Goal: Transaction & Acquisition: Purchase product/service

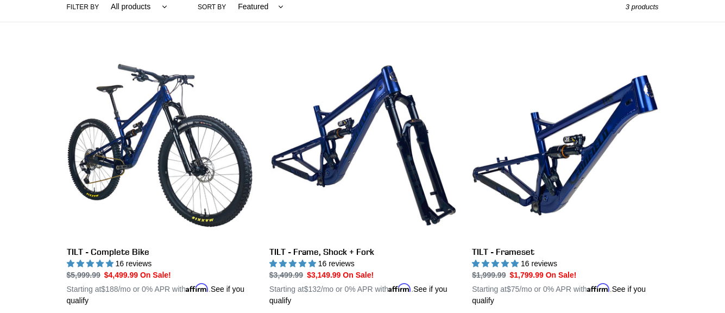
scroll to position [326, 0]
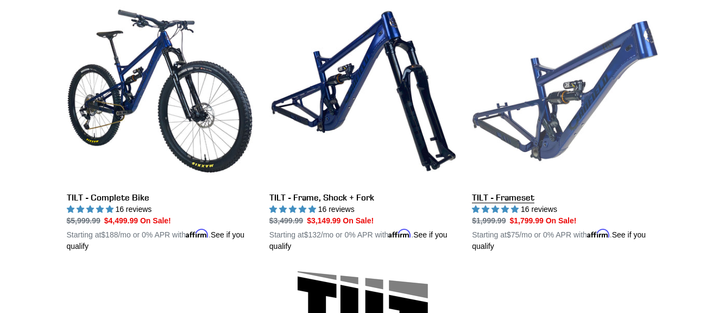
click at [497, 197] on link "TILT - Frameset" at bounding box center [565, 125] width 186 height 254
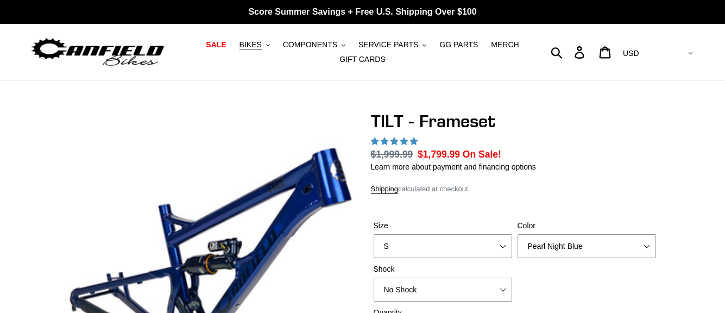
select select "highest-rating"
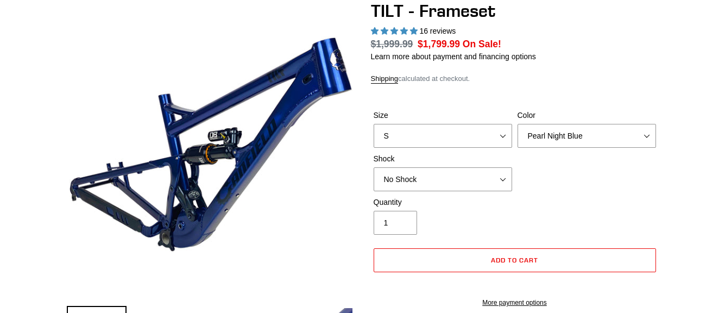
scroll to position [163, 0]
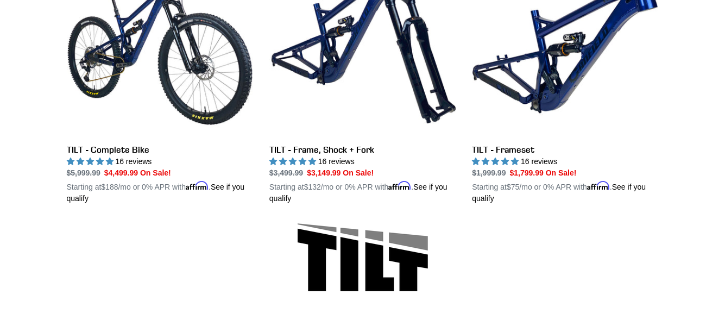
scroll to position [326, 0]
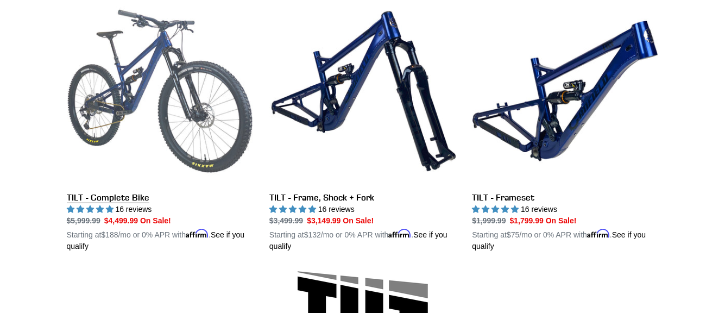
click at [123, 199] on link "TILT - Complete Bike" at bounding box center [160, 125] width 186 height 254
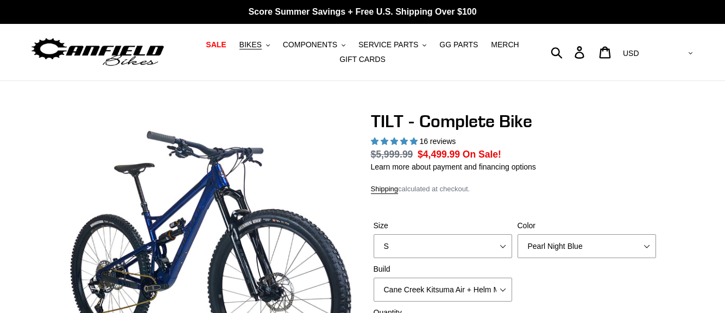
select select "highest-rating"
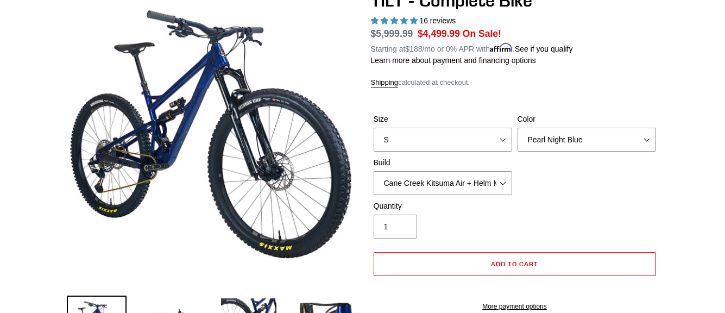
scroll to position [163, 0]
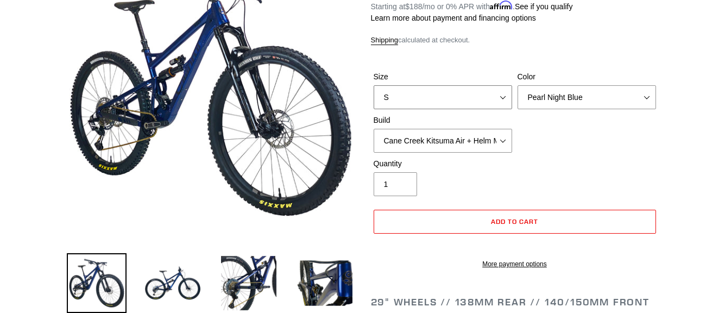
click at [452, 90] on select "S M L" at bounding box center [443, 97] width 138 height 24
select select "M"
click at [374, 85] on select "S M L" at bounding box center [443, 97] width 138 height 24
click at [565, 96] on select "Pearl Night Blue Stealth Silver Raw" at bounding box center [586, 97] width 138 height 24
select select "Stealth Silver"
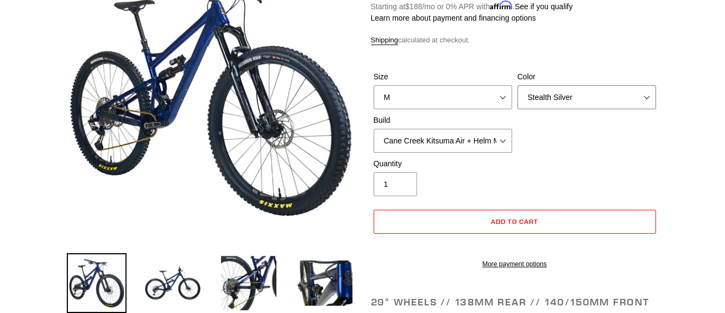
click at [517, 85] on select "Pearl Night Blue Stealth Silver Raw" at bounding box center [586, 97] width 138 height 24
click at [459, 138] on select "Cane Creek Kitsuma Air + Helm MKII 140 + SRAM GX Cane Creek Kitsuma Air + Helm …" at bounding box center [443, 141] width 138 height 24
select select "Fox Float X + 36 SL Factory Grip X 140 + SRAM GX"
click at [374, 129] on select "Cane Creek Kitsuma Air + Helm MKII 140 + SRAM GX Cane Creek Kitsuma Air + Helm …" at bounding box center [443, 141] width 138 height 24
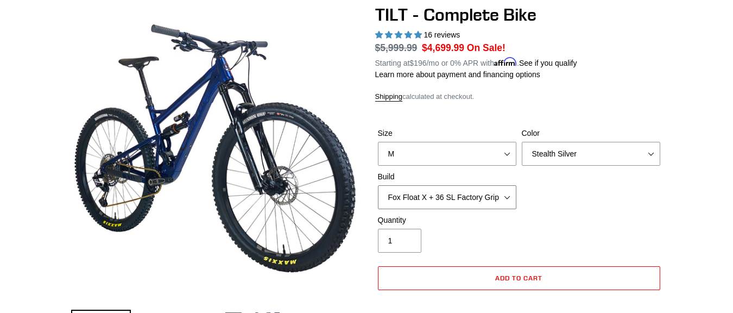
scroll to position [109, 0]
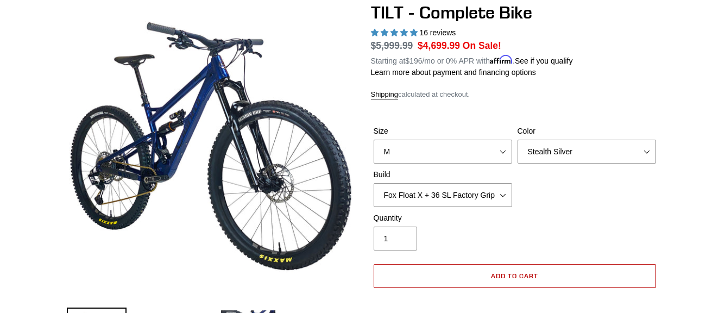
click at [464, 279] on button "Add to cart" at bounding box center [515, 276] width 282 height 24
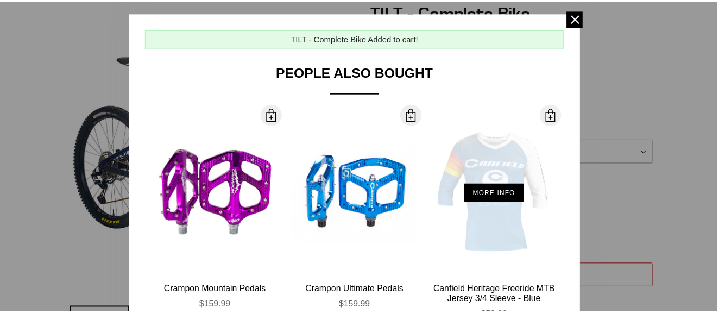
scroll to position [0, 0]
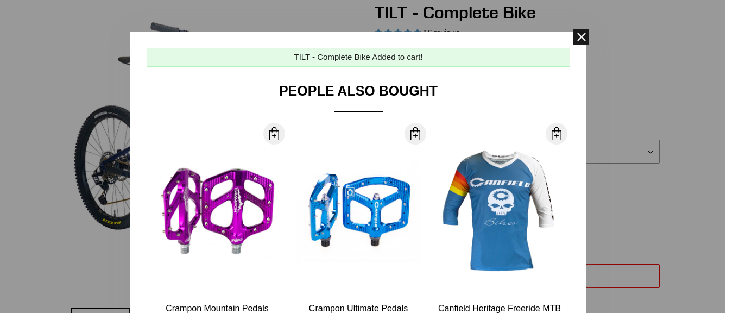
click at [575, 37] on span at bounding box center [581, 37] width 16 height 16
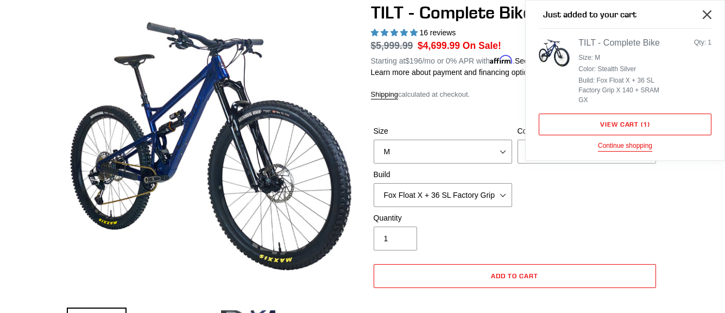
click at [706, 16] on icon "Close" at bounding box center [707, 14] width 9 height 9
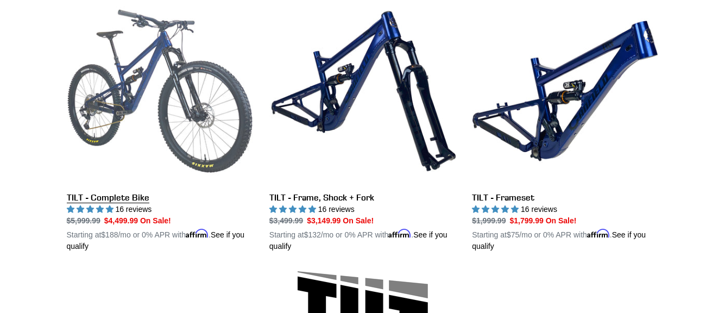
click at [99, 194] on link "TILT - Complete Bike" at bounding box center [160, 125] width 186 height 254
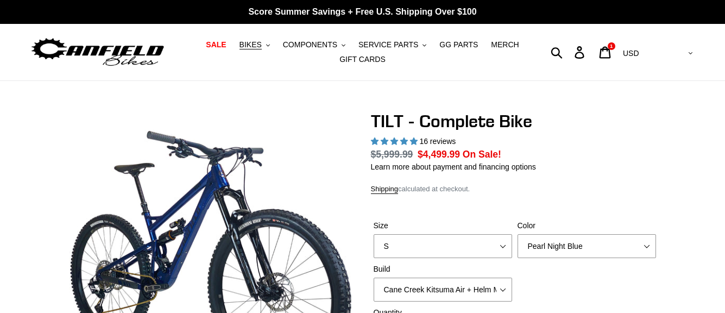
select select "highest-rating"
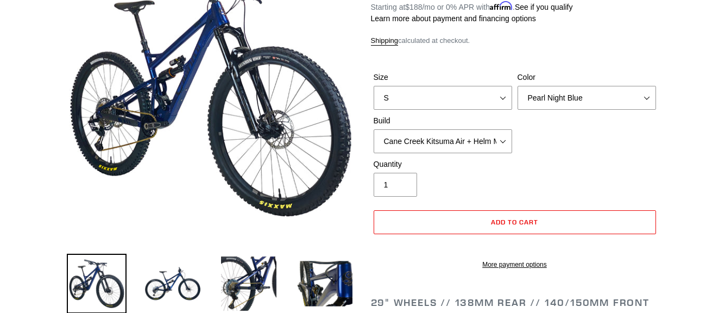
scroll to position [163, 0]
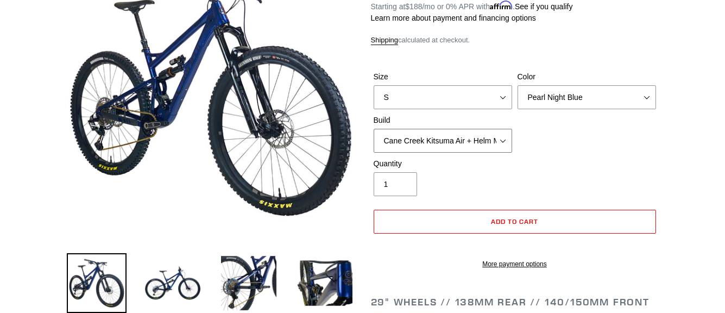
click at [448, 140] on select "Cane Creek Kitsuma Air + Helm MKII 140 + SRAM GX Cane Creek Kitsuma Air + Helm …" at bounding box center [443, 141] width 138 height 24
select select "Fox Float X + 36 SL Factory Grip X 140 + SRAM GX"
click at [374, 129] on select "Cane Creek Kitsuma Air + Helm MKII 140 + SRAM GX Cane Creek Kitsuma Air + Helm …" at bounding box center [443, 141] width 138 height 24
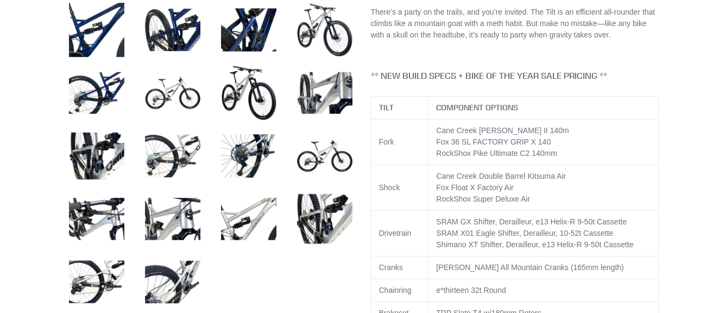
scroll to position [489, 0]
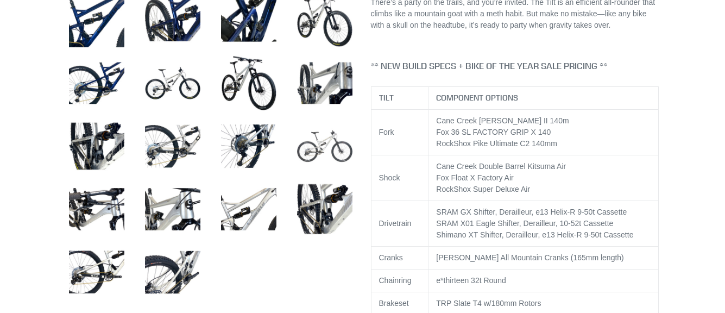
click at [314, 150] on img at bounding box center [325, 146] width 60 height 60
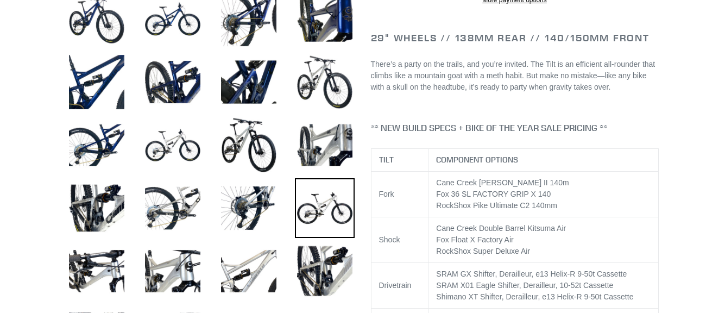
scroll to position [434, 0]
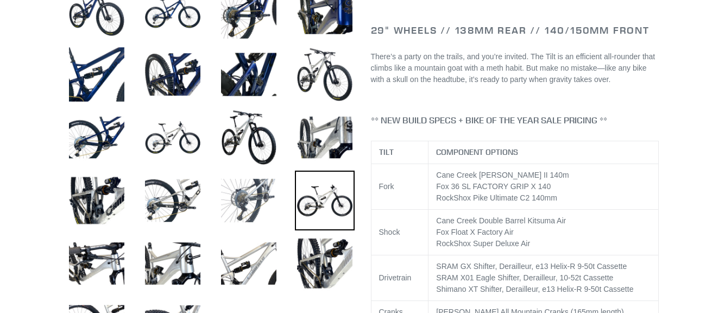
click at [251, 203] on img at bounding box center [249, 200] width 60 height 60
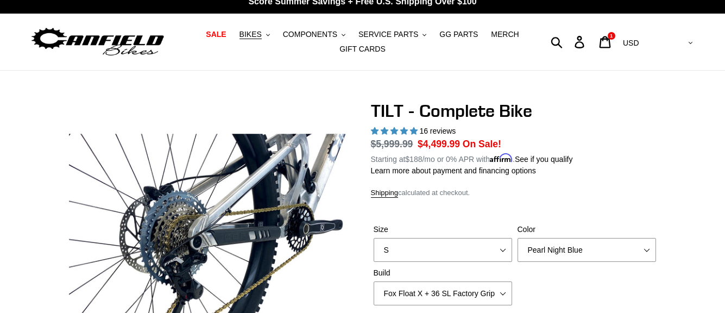
scroll to position [0, 0]
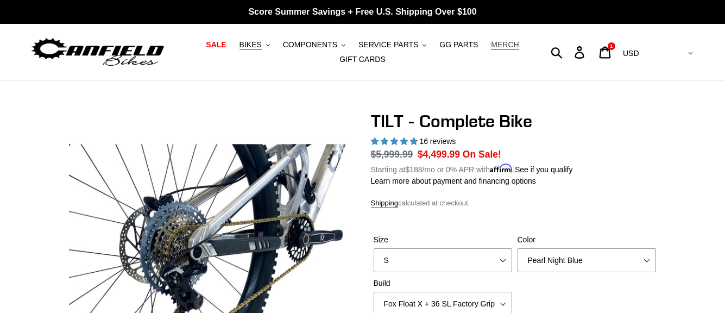
click at [498, 42] on span "MERCH" at bounding box center [505, 44] width 28 height 9
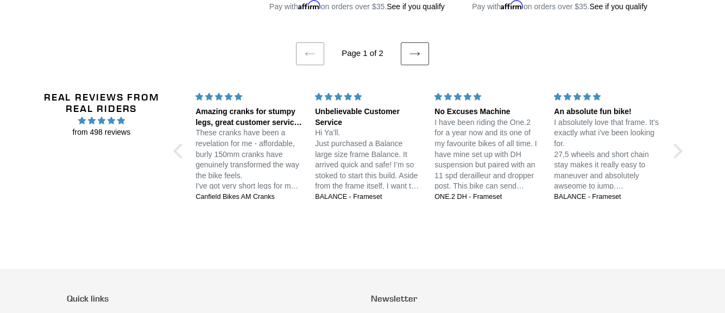
scroll to position [2443, 0]
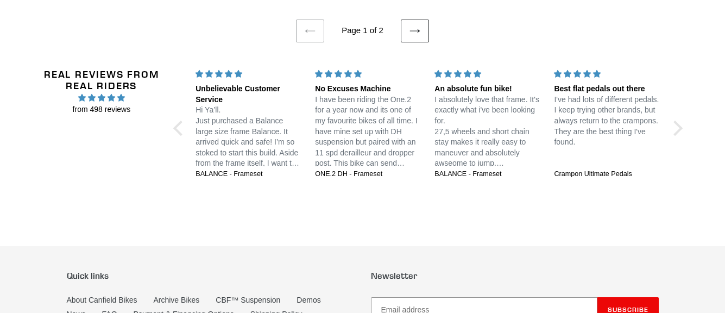
click at [411, 32] on icon at bounding box center [414, 31] width 11 height 11
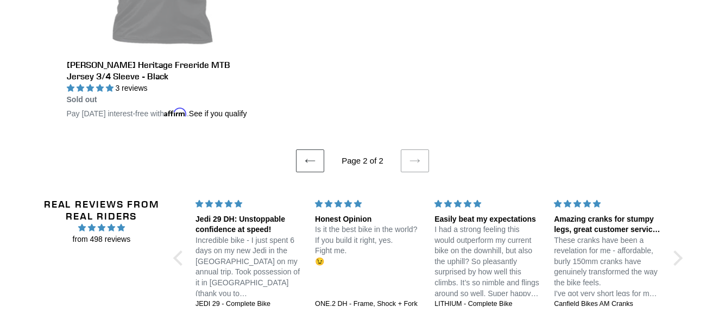
scroll to position [489, 0]
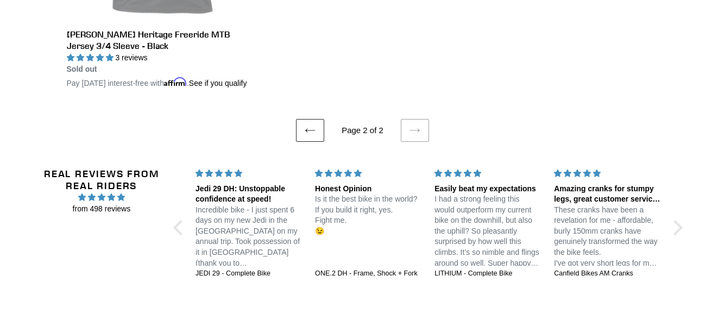
click at [311, 136] on icon at bounding box center [310, 130] width 11 height 11
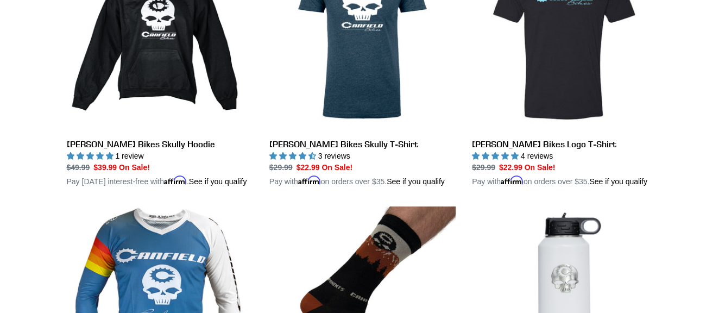
scroll to position [380, 0]
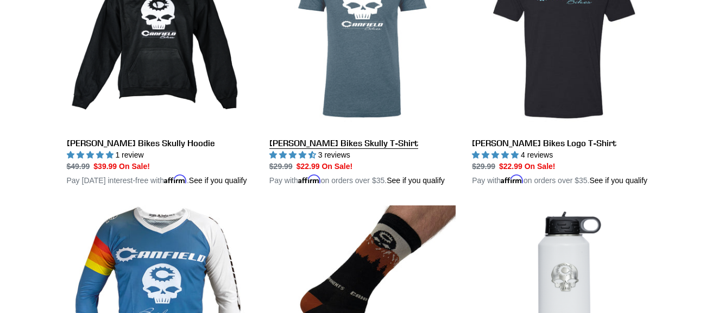
click at [310, 146] on link "[PERSON_NAME] Bikes Skully T-Shirt" at bounding box center [362, 65] width 186 height 243
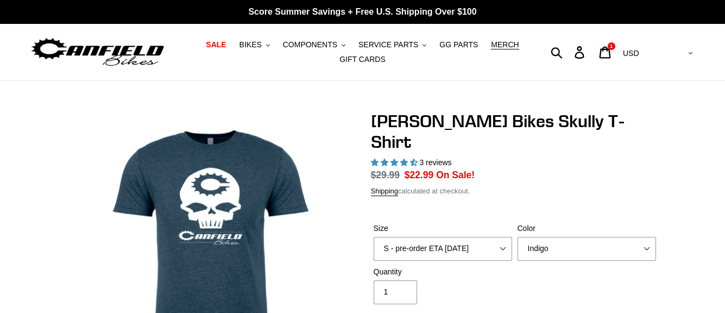
select select "highest-rating"
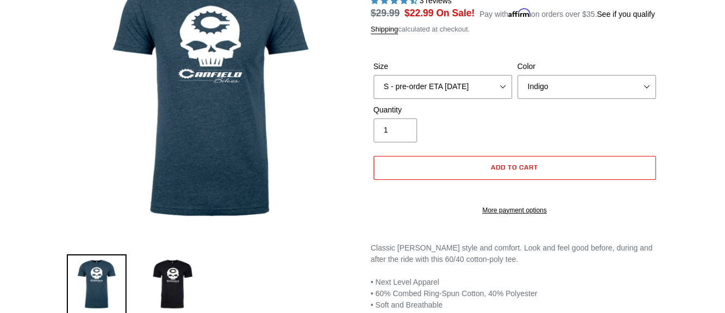
scroll to position [163, 0]
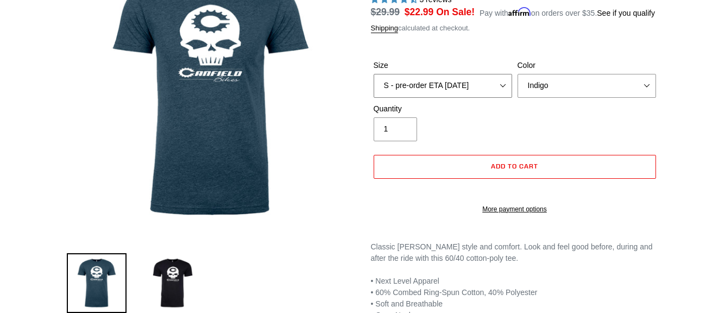
click at [425, 74] on select "S - pre-order ETA 9/20/25 M - pre-order ETA 9/20/25 L - pre-order ETA 9/20/25 X…" at bounding box center [443, 86] width 138 height 24
select select "M - pre-order ETA 9/20/25"
click at [374, 74] on select "S - pre-order ETA 9/20/25 M - pre-order ETA 9/20/25 L - pre-order ETA 9/20/25 X…" at bounding box center [443, 86] width 138 height 24
click at [566, 74] on select "Indigo Black" at bounding box center [586, 86] width 138 height 24
select select "Black"
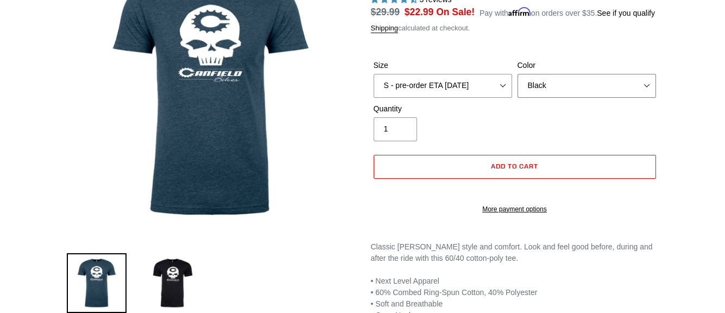
click at [517, 74] on select "Indigo Black" at bounding box center [586, 86] width 138 height 24
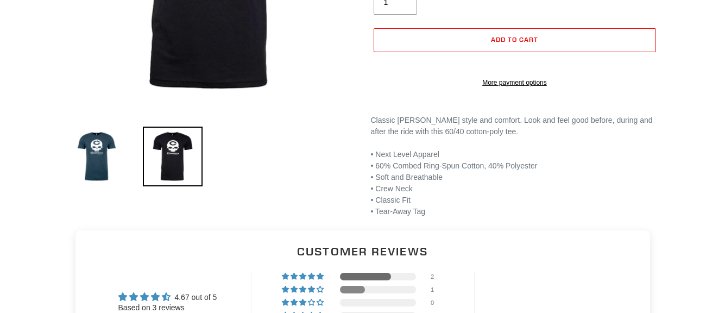
scroll to position [326, 0]
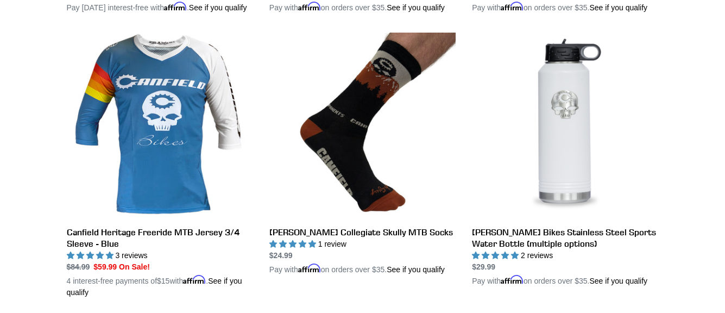
scroll to position [597, 0]
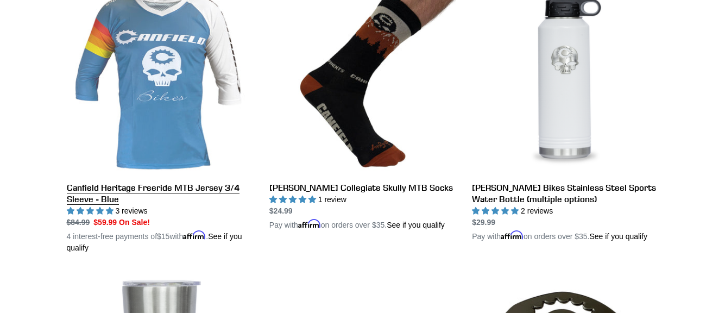
click at [142, 195] on link "Canfield Heritage Freeride MTB Jersey 3/4 Sleeve - Blue" at bounding box center [160, 121] width 186 height 266
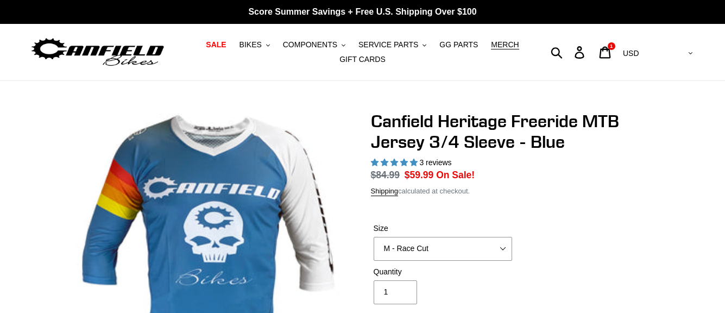
select select "highest-rating"
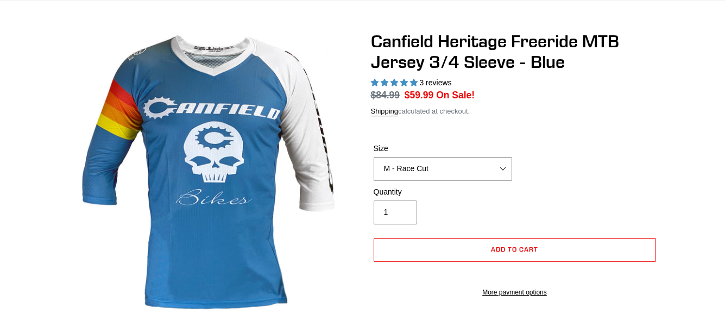
scroll to position [109, 0]
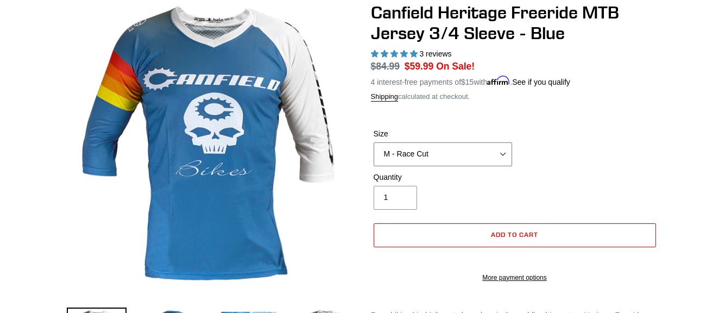
click at [447, 155] on select "S - Race Cut M - Race Cut L - Race Cut XL - Race Cut XXL - Race Cut S - Club Cu…" at bounding box center [443, 154] width 138 height 24
click at [374, 142] on select "S - Race Cut M - Race Cut L - Race Cut XL - Race Cut XXL - Race Cut S - Club Cu…" at bounding box center [443, 154] width 138 height 24
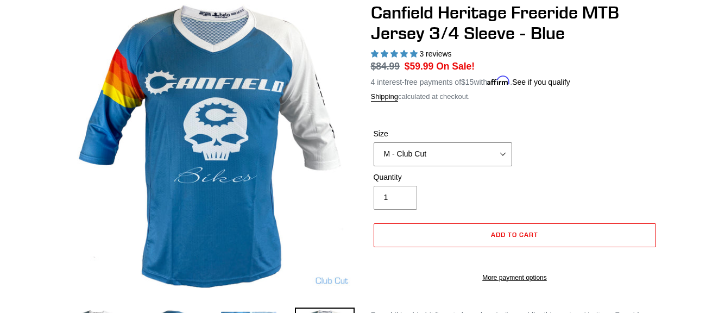
click at [430, 158] on select "S - Race Cut M - Race Cut L - Race Cut XL - Race Cut XXL - Race Cut S - Club Cu…" at bounding box center [443, 154] width 138 height 24
select select "M - Race Cut"
click at [374, 142] on select "S - Race Cut M - Race Cut L - Race Cut XL - Race Cut XXL - Race Cut S - Club Cu…" at bounding box center [443, 154] width 138 height 24
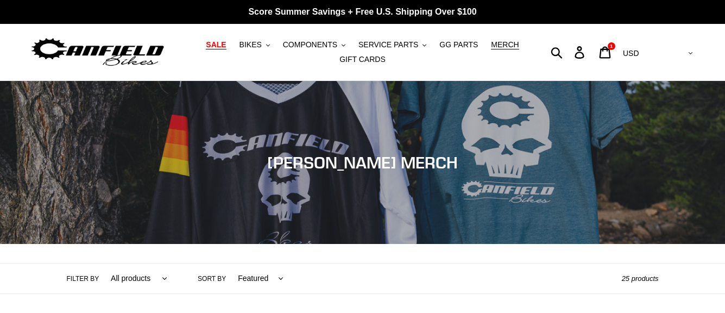
click at [226, 47] on span "SALE" at bounding box center [216, 44] width 20 height 9
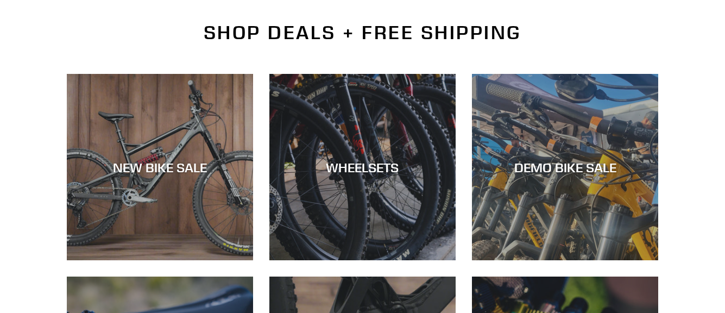
scroll to position [271, 0]
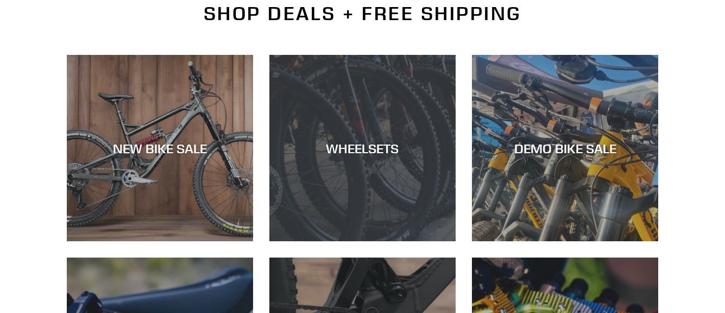
click at [386, 241] on div "WHEELSETS" at bounding box center [362, 241] width 186 height 0
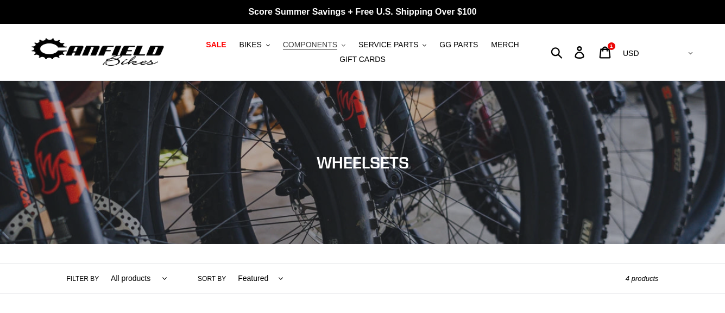
click at [325, 41] on span "COMPONENTS" at bounding box center [310, 44] width 54 height 9
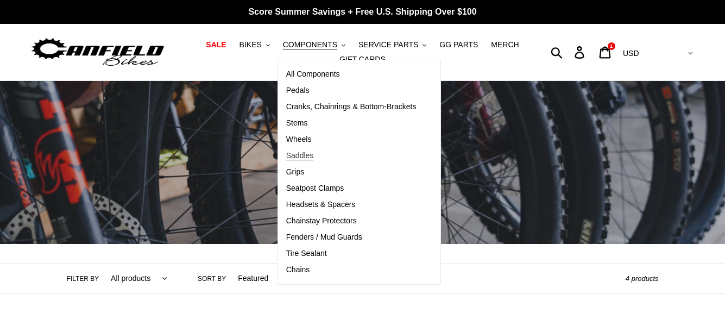
click at [301, 158] on span "Saddles" at bounding box center [300, 155] width 28 height 9
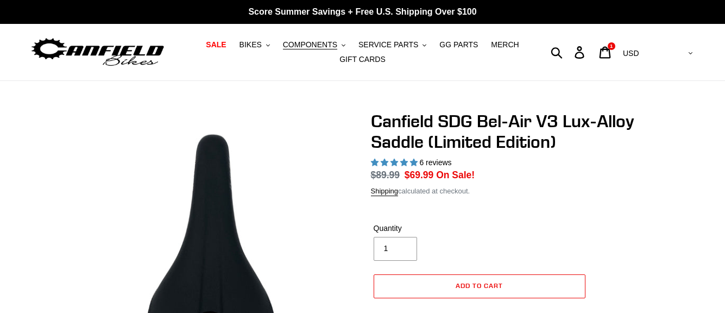
select select "highest-rating"
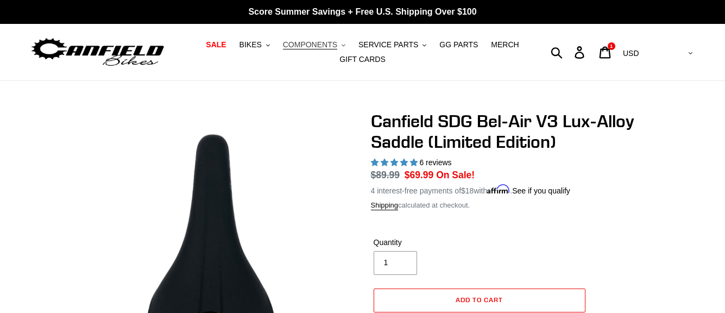
click at [314, 43] on span "COMPONENTS" at bounding box center [310, 44] width 54 height 9
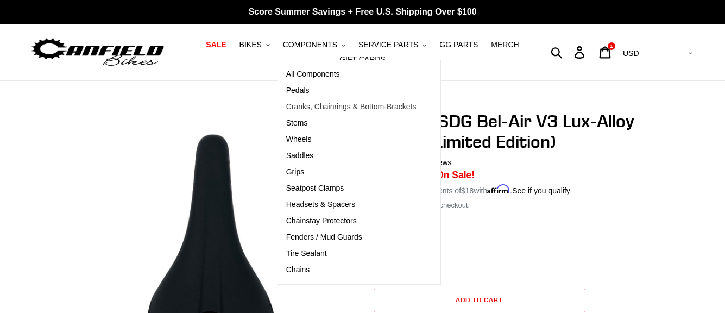
click at [327, 108] on span "Cranks, Chainrings & Bottom-Brackets" at bounding box center [351, 106] width 130 height 9
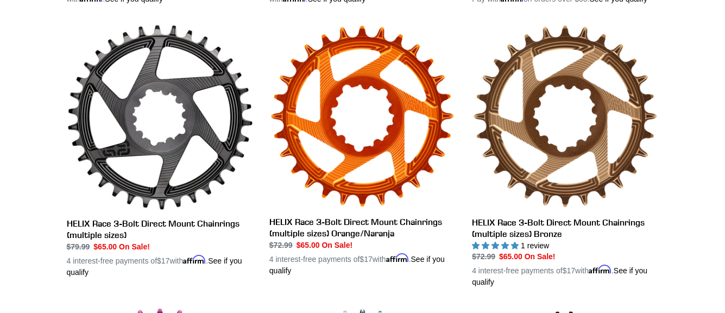
scroll to position [597, 0]
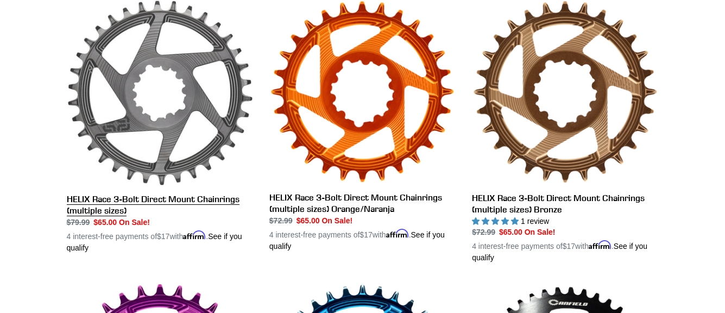
click at [184, 201] on link "HELIX Race 3-Bolt Direct Mount Chainrings (multiple sizes)" at bounding box center [160, 126] width 186 height 254
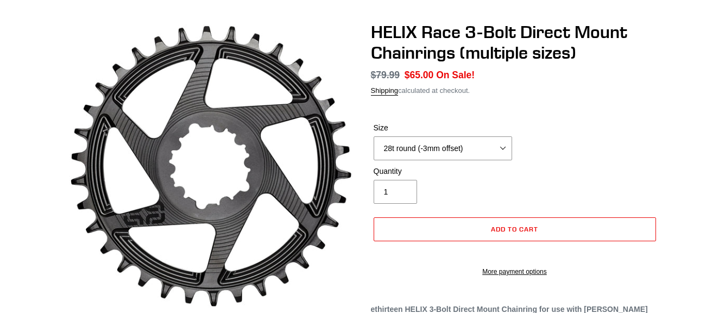
scroll to position [109, 0]
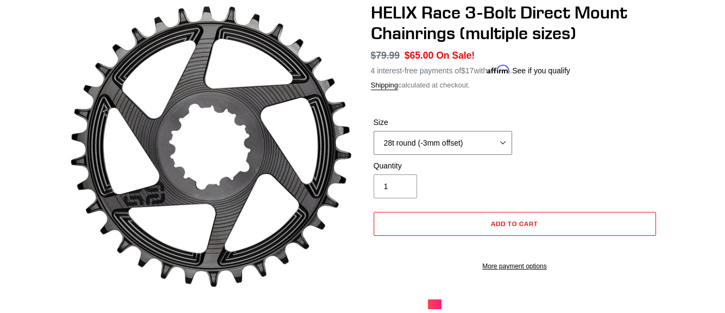
click at [479, 142] on select "28t round (-3mm offset) 30t round (-3mm offset) 32t round (-3mm offset) 34t rou…" at bounding box center [443, 143] width 138 height 24
select select "30t round (-3mm offset)"
click at [374, 131] on select "28t round (-3mm offset) 30t round (-3mm offset) 32t round (-3mm offset) 34t rou…" at bounding box center [443, 143] width 138 height 24
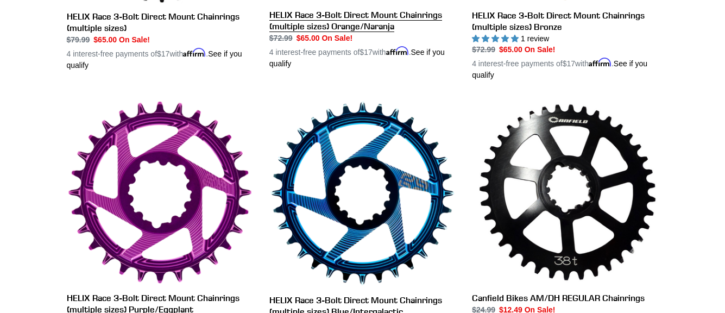
scroll to position [828, 0]
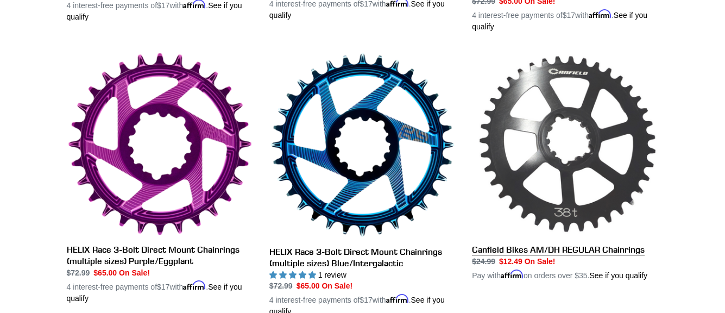
click at [513, 248] on link "Canfield Bikes AM/DH REGULAR Chainrings" at bounding box center [565, 167] width 186 height 230
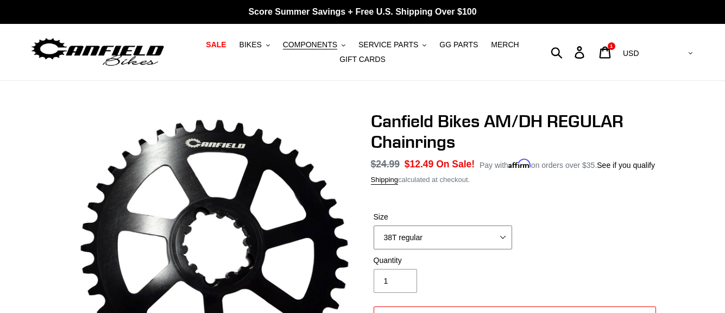
click at [454, 238] on select "38T regular" at bounding box center [443, 237] width 138 height 24
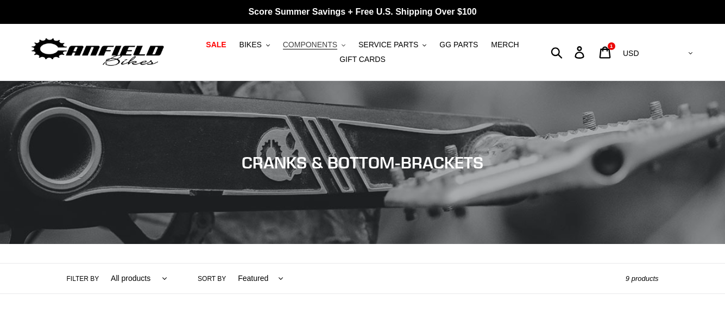
click at [329, 46] on span "COMPONENTS" at bounding box center [310, 44] width 54 height 9
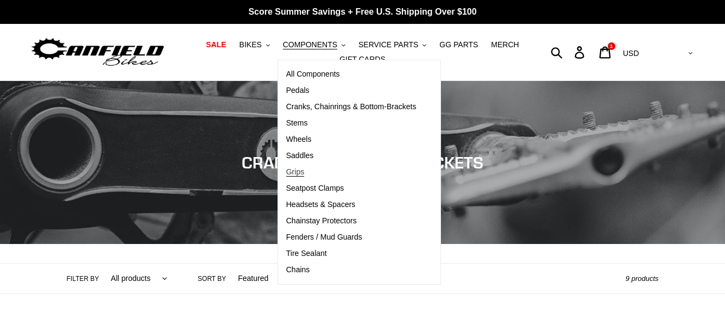
click at [303, 174] on span "Grips" at bounding box center [295, 171] width 18 height 9
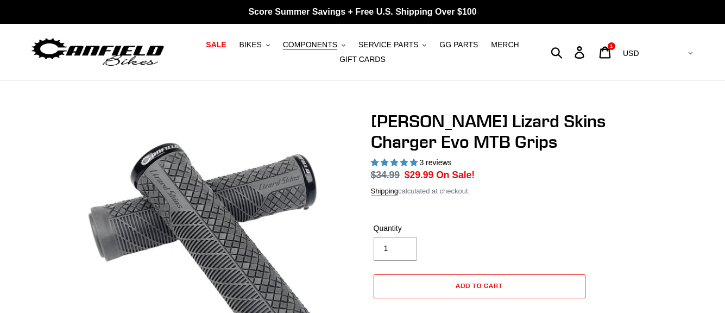
select select "highest-rating"
click at [333, 42] on span "COMPONENTS" at bounding box center [310, 44] width 54 height 9
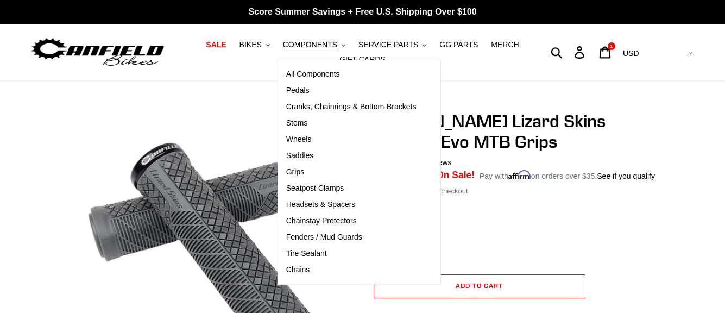
click at [285, 31] on nav "SALE BIKES .cls-1{fill:#231f20} SHOP ALL BIKES SHOP DEMO BIKES - On SALE Now! J…" at bounding box center [362, 52] width 333 height 56
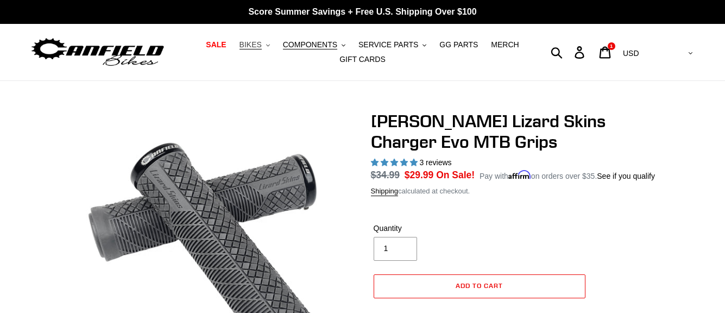
click at [270, 44] on icon ".cls-1{fill:#231f20}" at bounding box center [268, 45] width 4 height 4
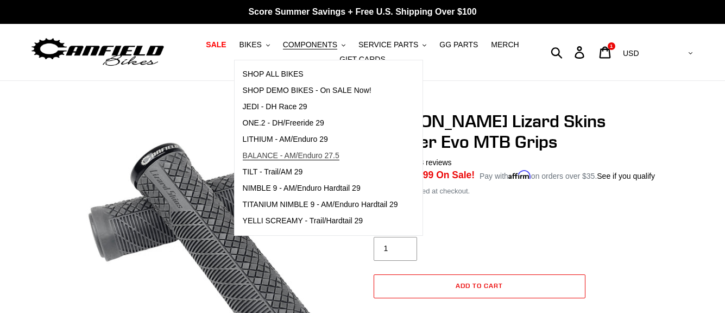
click at [298, 156] on span "BALANCE - AM/Enduro 27.5" at bounding box center [291, 155] width 97 height 9
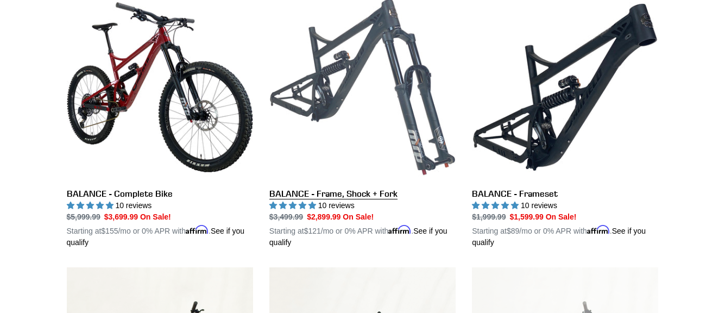
scroll to position [326, 0]
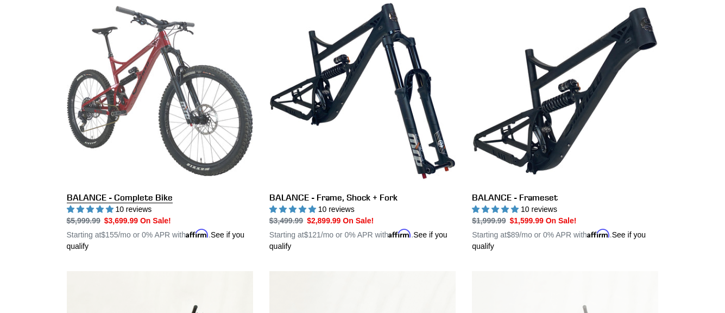
click at [147, 195] on link "BALANCE - Complete Bike" at bounding box center [160, 125] width 186 height 254
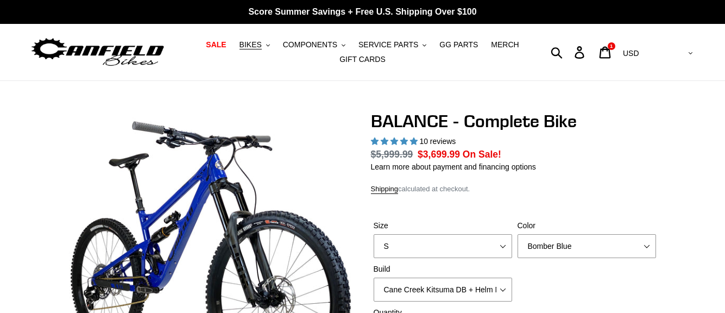
select select "highest-rating"
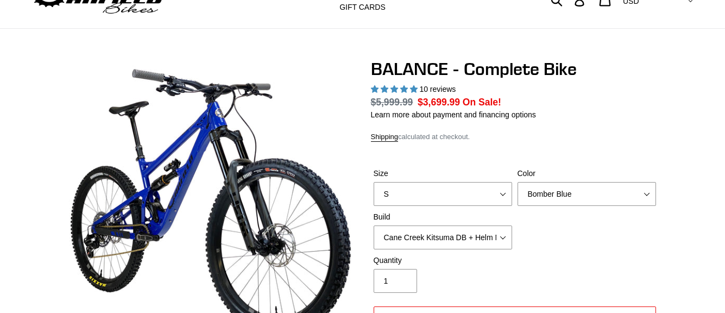
scroll to position [109, 0]
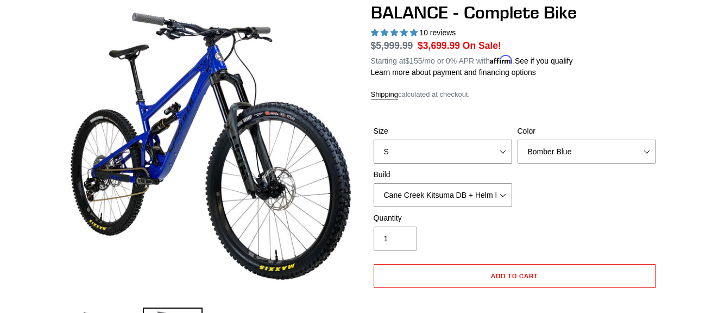
click at [424, 147] on select "S M L XL" at bounding box center [443, 152] width 138 height 24
select select "M"
click at [374, 140] on select "S M L XL" at bounding box center [443, 152] width 138 height 24
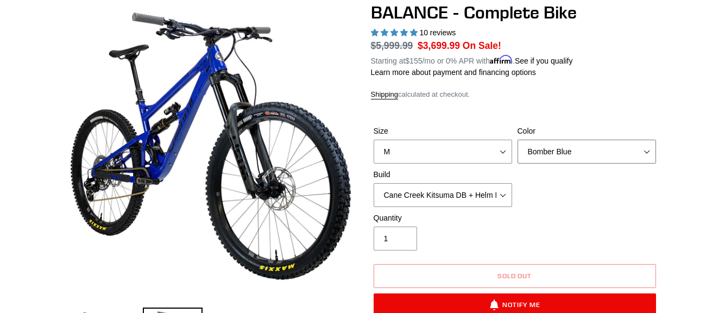
click at [590, 146] on select "Bomber Blue Goat's Blood Stealth Black" at bounding box center [586, 152] width 138 height 24
click at [517, 140] on select "Bomber Blue Goat's Blood Stealth Black" at bounding box center [586, 152] width 138 height 24
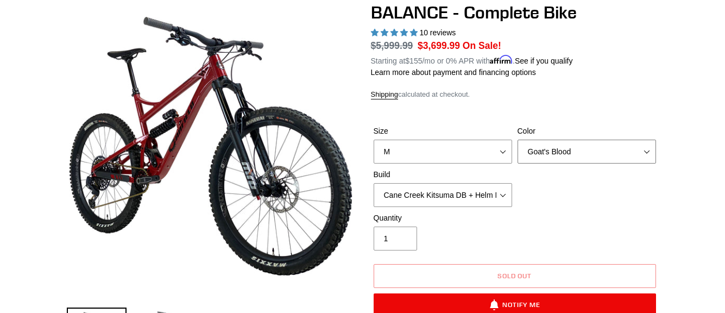
click at [580, 143] on select "Bomber Blue Goat's Blood Stealth Black" at bounding box center [586, 152] width 138 height 24
select select "Stealth Black"
click at [517, 140] on select "Bomber Blue Goat's Blood Stealth Black" at bounding box center [586, 152] width 138 height 24
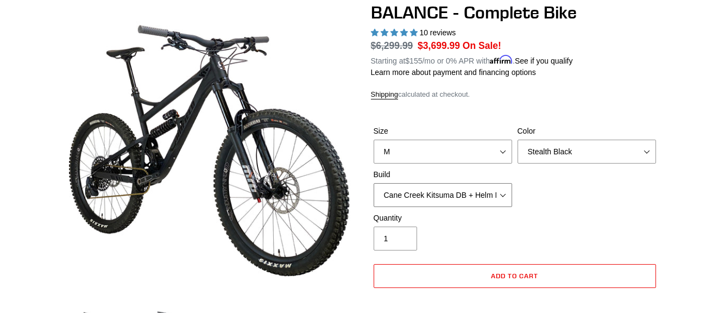
click at [494, 188] on select "Cane Creek Kitsuma DB + Helm MKII + SRAM GX Cane Creek Kitsuma DB + Helm MKII +…" at bounding box center [443, 195] width 138 height 24
select select "RockShox Vivid ULT + Zeb ULT + SRAM GX"
click at [374, 183] on select "Cane Creek Kitsuma DB + Helm MKII + SRAM GX Cane Creek Kitsuma DB + Helm MKII +…" at bounding box center [443, 195] width 138 height 24
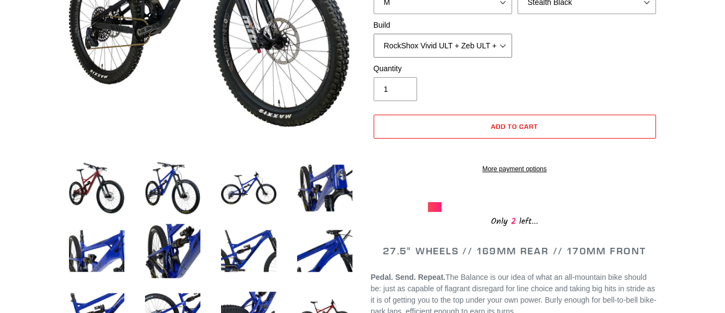
scroll to position [271, 0]
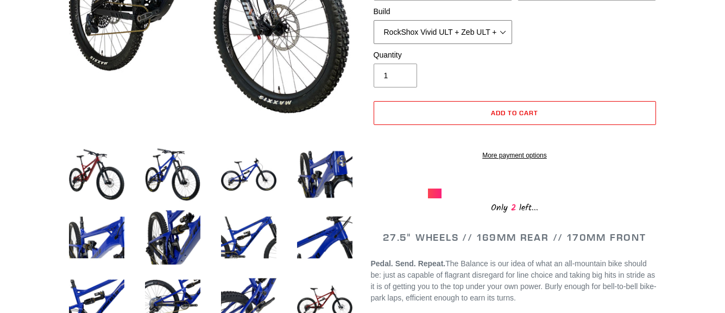
click at [482, 37] on select "Cane Creek Kitsuma DB + Helm MKII + SRAM GX Cane Creek Kitsuma DB + Helm MKII +…" at bounding box center [443, 32] width 138 height 24
click at [374, 20] on select "Cane Creek Kitsuma DB + Helm MKII + SRAM GX Cane Creek Kitsuma DB + Helm MKII +…" at bounding box center [443, 32] width 138 height 24
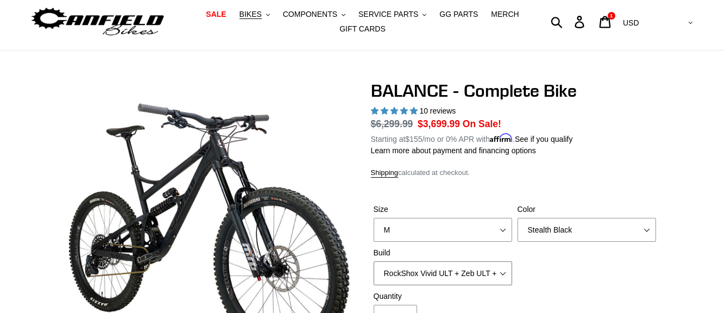
scroll to position [0, 0]
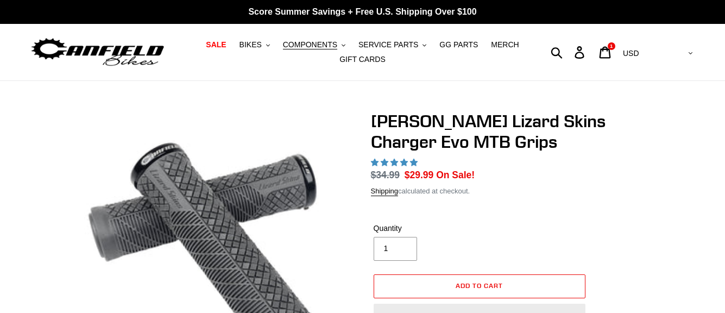
select select "highest-rating"
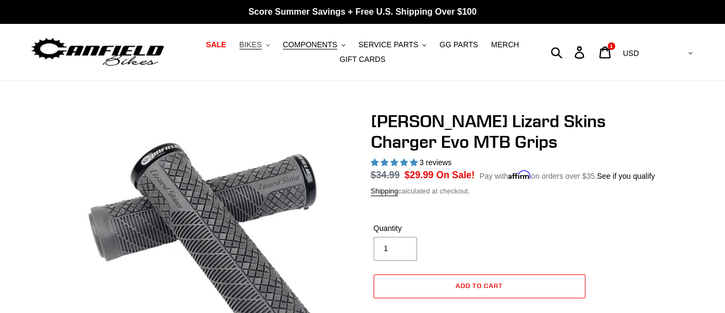
click at [262, 44] on span "BIKES" at bounding box center [250, 44] width 22 height 9
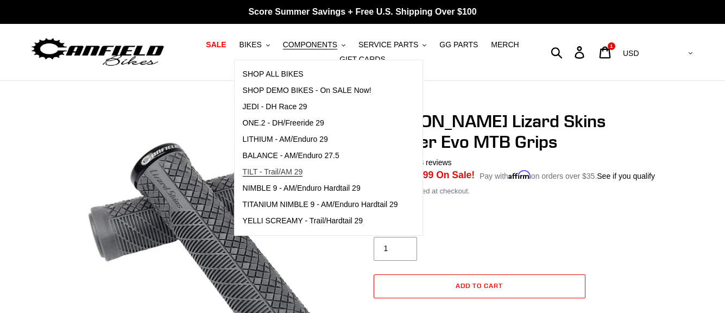
click at [294, 174] on span "TILT - Trail/AM 29" at bounding box center [273, 171] width 60 height 9
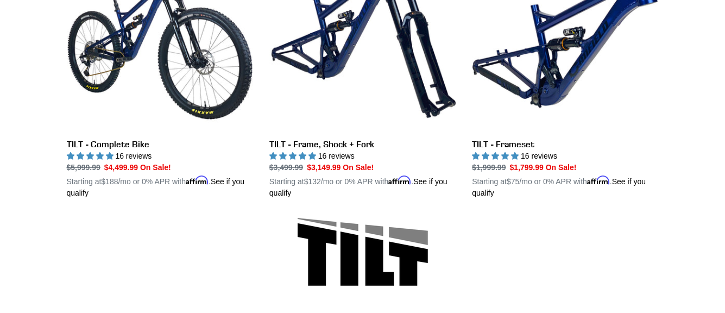
scroll to position [380, 0]
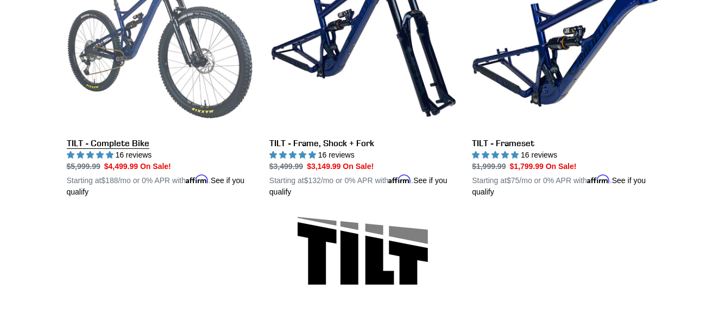
click at [124, 144] on link "TILT - Complete Bike" at bounding box center [160, 71] width 186 height 254
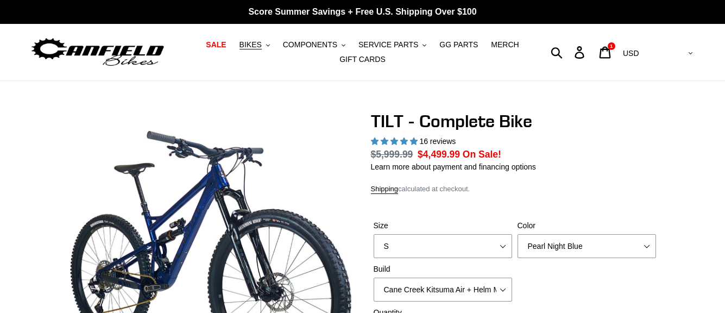
select select "highest-rating"
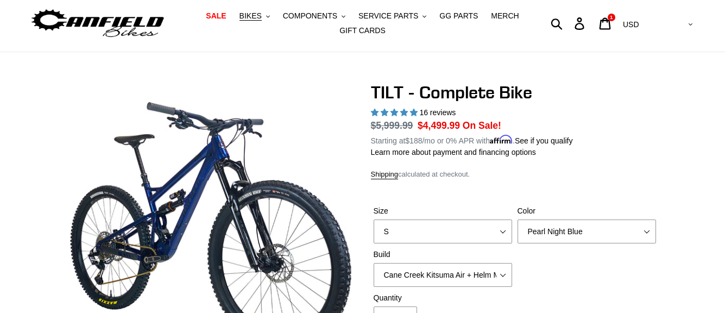
scroll to position [54, 0]
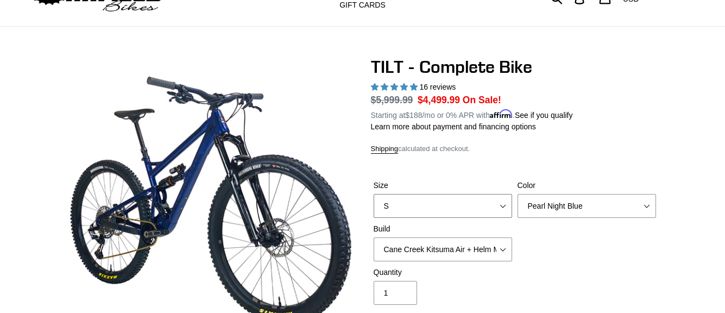
click at [407, 199] on select "S M L" at bounding box center [443, 206] width 138 height 24
select select "M"
click at [374, 194] on select "S M L" at bounding box center [443, 206] width 138 height 24
click at [577, 209] on select "Pearl Night Blue Stealth Silver Raw" at bounding box center [586, 206] width 138 height 24
select select "Stealth Silver"
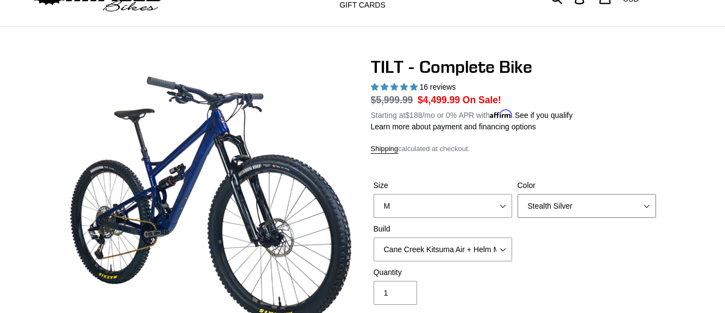
click at [517, 194] on select "Pearl Night Blue Stealth Silver Raw" at bounding box center [586, 206] width 138 height 24
click at [494, 252] on select "Cane Creek Kitsuma Air + Helm MKII 140 + SRAM GX Cane Creek Kitsuma Air + Helm …" at bounding box center [443, 249] width 138 height 24
select select "Fox Float X + 36 SL Factory Grip X 140 + SRAM GX"
click at [374, 237] on select "Cane Creek Kitsuma Air + Helm MKII 140 + SRAM GX Cane Creek Kitsuma Air + Helm …" at bounding box center [443, 249] width 138 height 24
